Goal: Task Accomplishment & Management: Use online tool/utility

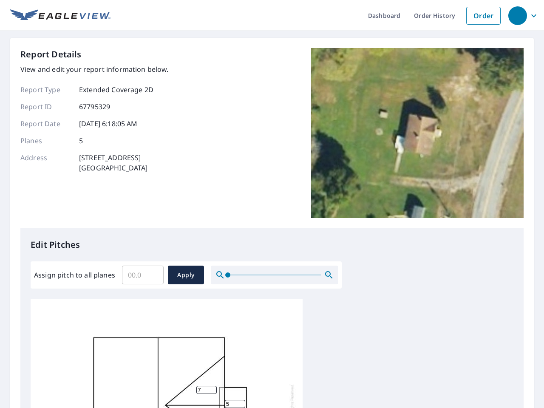
click at [272, 204] on div "Report Details View and edit your report information below. Report Type Extende…" at bounding box center [271, 138] width 503 height 180
click at [517, 15] on div "button" at bounding box center [517, 15] width 19 height 19
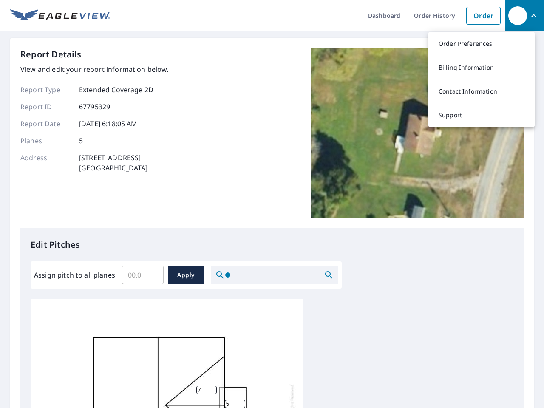
click at [143, 275] on input "Assign pitch to all planes" at bounding box center [143, 275] width 42 height 24
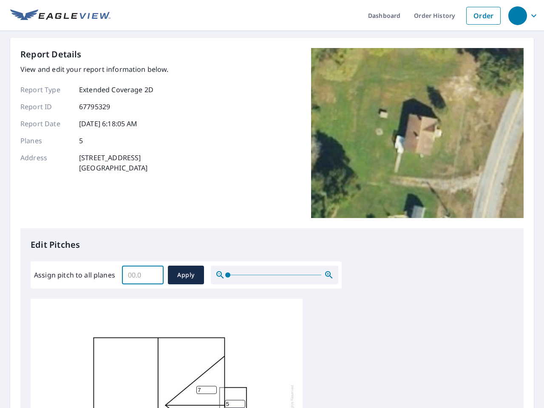
click at [186, 275] on span "Apply" at bounding box center [186, 275] width 23 height 11
click at [329, 275] on icon "button" at bounding box center [329, 275] width 10 height 10
